Goal: Check status: Check status

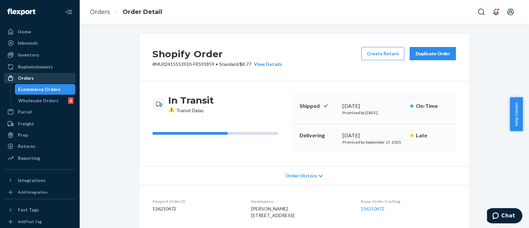
click at [44, 75] on div "Orders" at bounding box center [40, 77] width 70 height 9
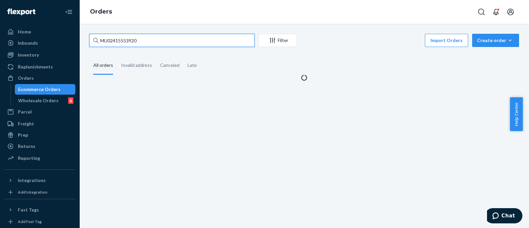
drag, startPoint x: 152, startPoint y: 39, endPoint x: 76, endPoint y: 37, distance: 76.0
click at [76, 37] on div "Home Inbounds Shipping Plans Problems Inventory Products Branded Packaging Repl…" at bounding box center [264, 114] width 529 height 228
paste input "19909"
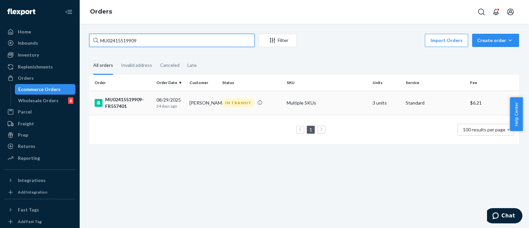
type input "MU02415519909"
click at [117, 98] on div "MU02415519909-FR557401" at bounding box center [122, 102] width 56 height 13
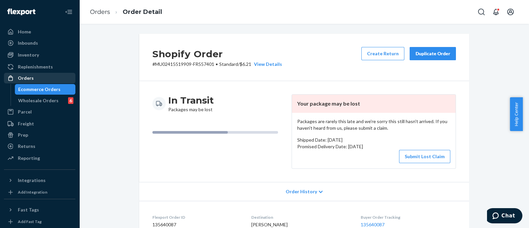
click at [28, 78] on div "Orders" at bounding box center [26, 78] width 16 height 7
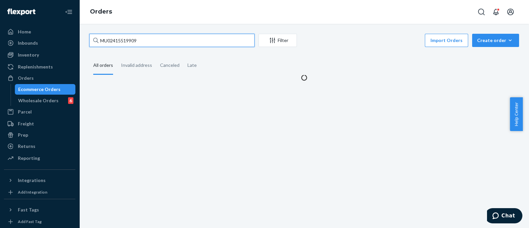
paste input "81317"
drag, startPoint x: 145, startPoint y: 40, endPoint x: 90, endPoint y: 40, distance: 55.8
click at [90, 40] on input "MU02415519909" at bounding box center [171, 40] width 165 height 13
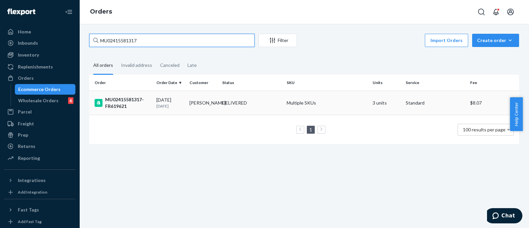
type input "MU02415581317"
click at [109, 101] on div "MU02415581317-FR619621" at bounding box center [122, 102] width 56 height 13
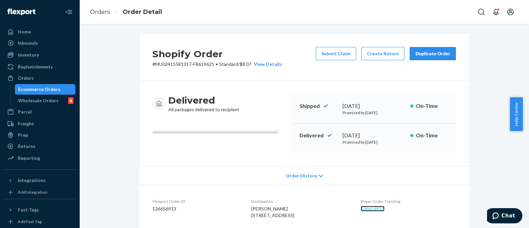
click at [374, 205] on link "136656913" at bounding box center [372, 208] width 24 height 6
